Goal: Information Seeking & Learning: Understand process/instructions

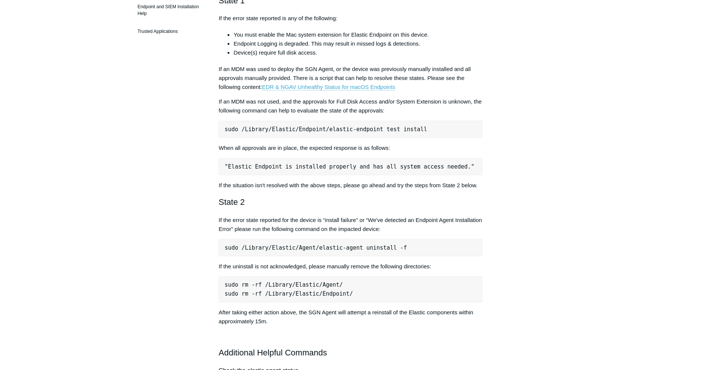
scroll to position [311, 0]
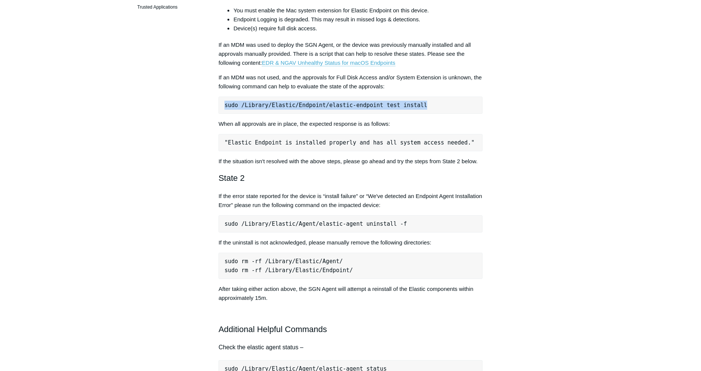
drag, startPoint x: 419, startPoint y: 110, endPoint x: 211, endPoint y: 106, distance: 207.9
click at [218, 106] on pre "sudo /Library/Elastic/Endpoint/elastic-endpoint test install" at bounding box center [350, 104] width 264 height 17
copy pre "sudo /Library/Elastic/Endpoint/elastic-endpoint test install"
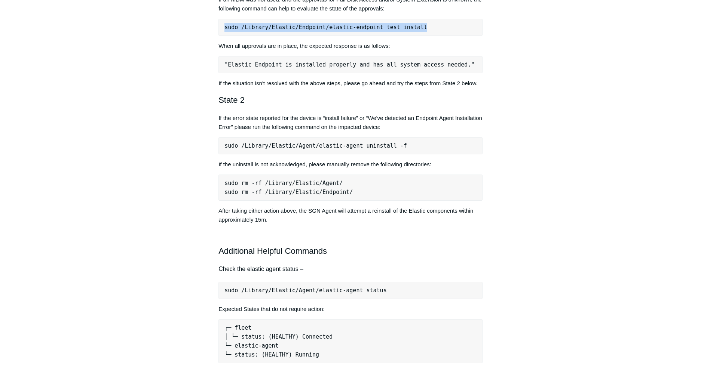
scroll to position [428, 0]
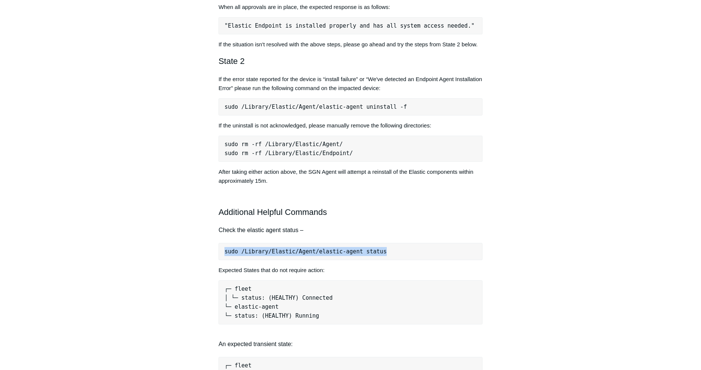
drag, startPoint x: 394, startPoint y: 247, endPoint x: 212, endPoint y: 255, distance: 181.9
click at [218, 255] on pre "sudo /Library/Elastic/Agent/elastic-agent status" at bounding box center [350, 251] width 264 height 17
copy pre "sudo /Library/Elastic/Agent/elastic-agent status"
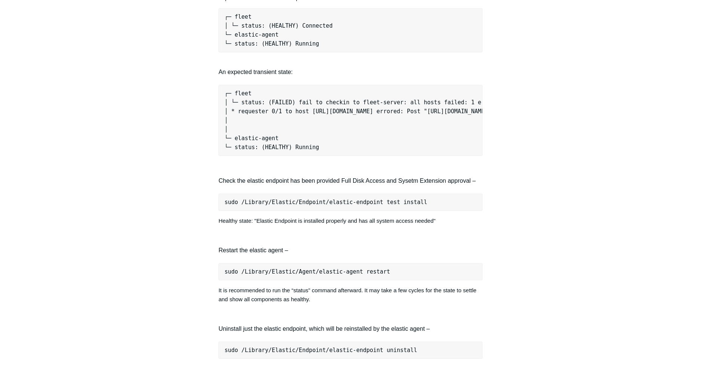
scroll to position [739, 0]
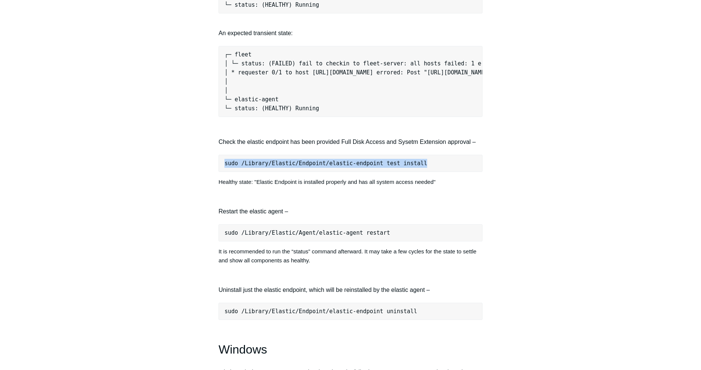
drag, startPoint x: 424, startPoint y: 165, endPoint x: 211, endPoint y: 167, distance: 212.8
click at [218, 167] on pre "sudo /Library/Elastic/Endpoint/elastic-endpoint test install" at bounding box center [350, 163] width 264 height 17
copy pre "sudo /Library/Elastic/Endpoint/elastic-endpoint test install"
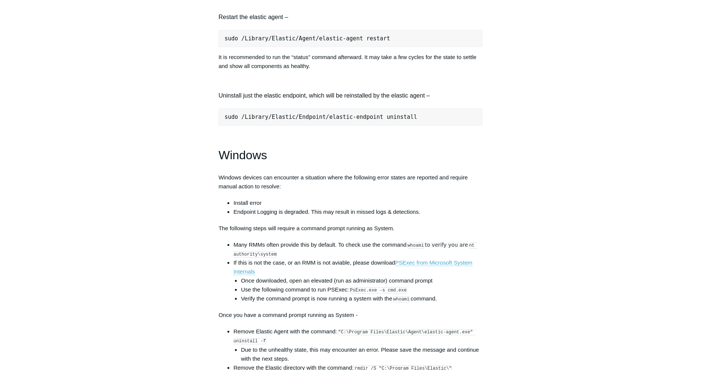
scroll to position [894, 0]
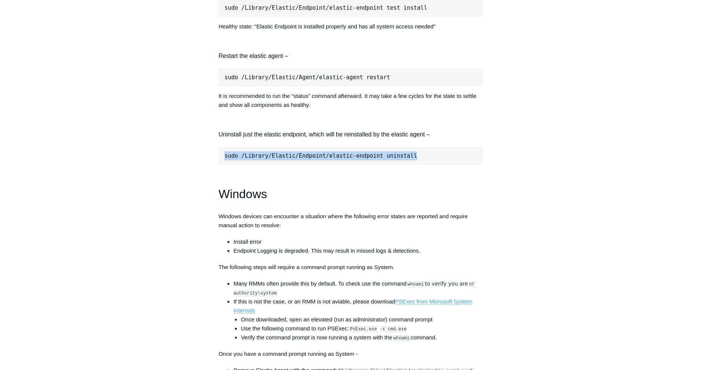
drag, startPoint x: 412, startPoint y: 156, endPoint x: 214, endPoint y: 147, distance: 198.0
click at [218, 147] on pre "sudo /Library/Elastic/Endpoint/elastic-endpoint uninstall" at bounding box center [350, 155] width 264 height 17
copy pre "sudo /Library/Elastic/Endpoint/elastic-endpoint uninstall"
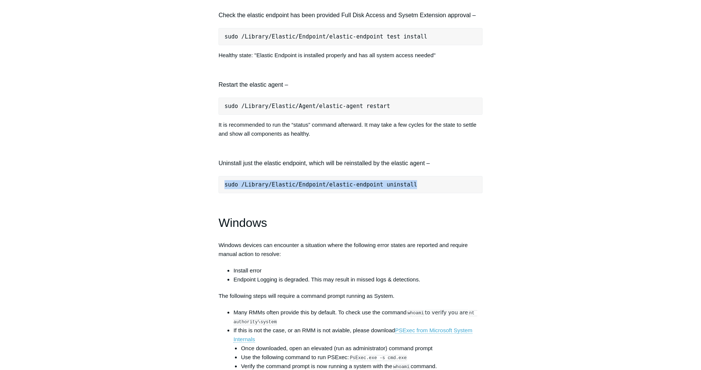
scroll to position [856, 0]
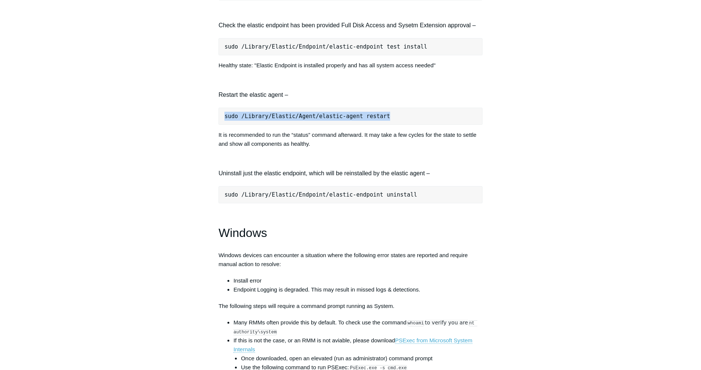
drag, startPoint x: 387, startPoint y: 115, endPoint x: 214, endPoint y: 114, distance: 173.1
click at [218, 114] on pre "sudo /Library/Elastic/Agent/elastic-agent restart" at bounding box center [350, 116] width 264 height 17
copy pre "sudo /Library/Elastic/Agent/elastic-agent restart"
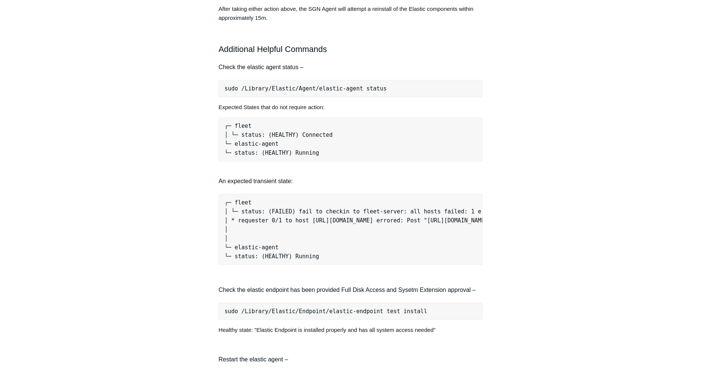
scroll to position [544, 0]
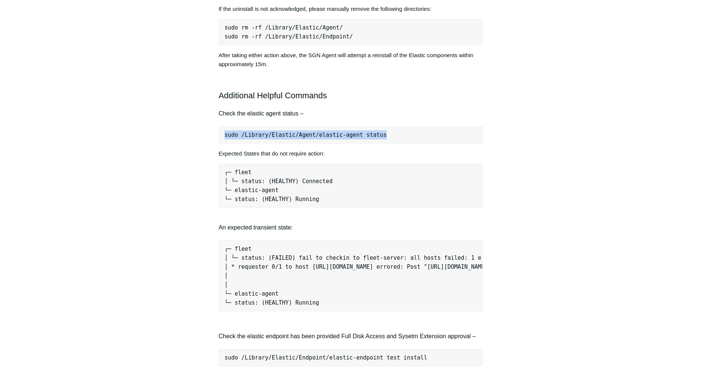
drag, startPoint x: 378, startPoint y: 138, endPoint x: 213, endPoint y: 142, distance: 165.3
click at [218, 142] on pre "sudo /Library/Elastic/Agent/elastic-agent status" at bounding box center [350, 134] width 264 height 17
copy pre "sudo /Library/Elastic/Agent/elastic-agent status"
